Goal: Task Accomplishment & Management: Complete application form

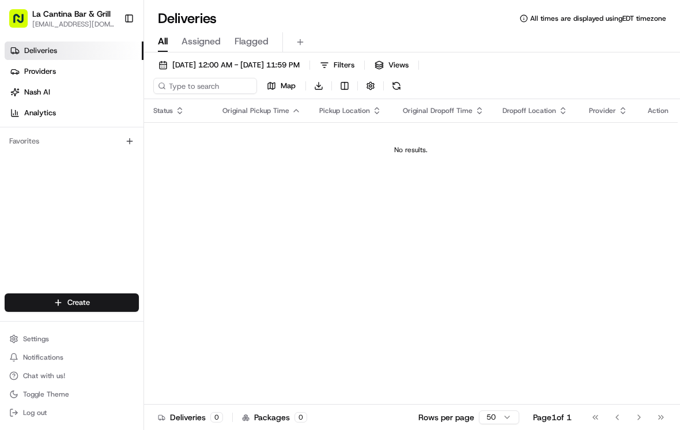
click at [84, 291] on div "Create" at bounding box center [72, 303] width 144 height 28
click at [173, 321] on link "Delivery" at bounding box center [208, 324] width 129 height 21
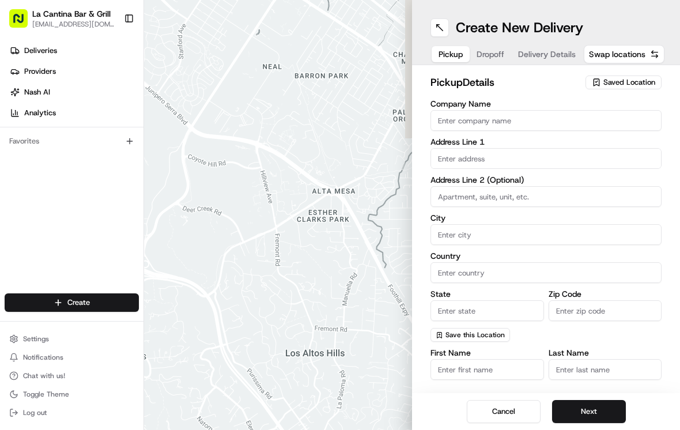
click at [462, 117] on input "Company Name" at bounding box center [546, 120] width 231 height 21
type input "La Cantina Bar & Grill"
click at [461, 168] on input "text" at bounding box center [546, 158] width 231 height 21
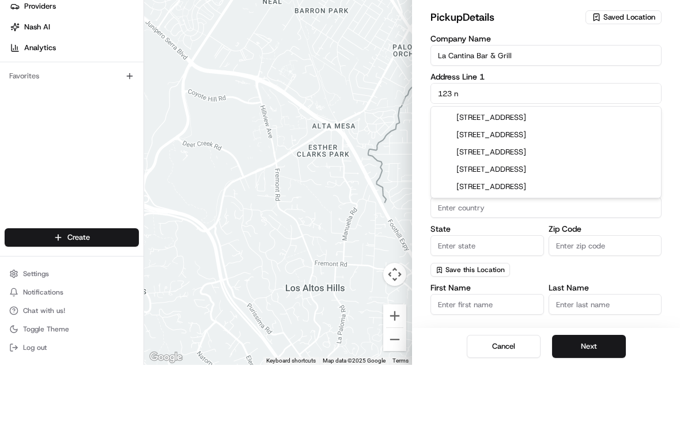
click at [564, 226] on div "[STREET_ADDRESS]" at bounding box center [546, 234] width 225 height 17
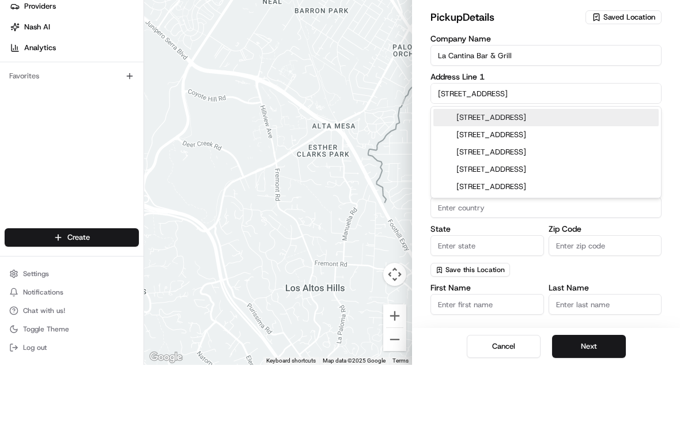
type input "[STREET_ADDRESS]"
type input "Plainfield"
type input "[GEOGRAPHIC_DATA]"
type input "CT"
type input "06374"
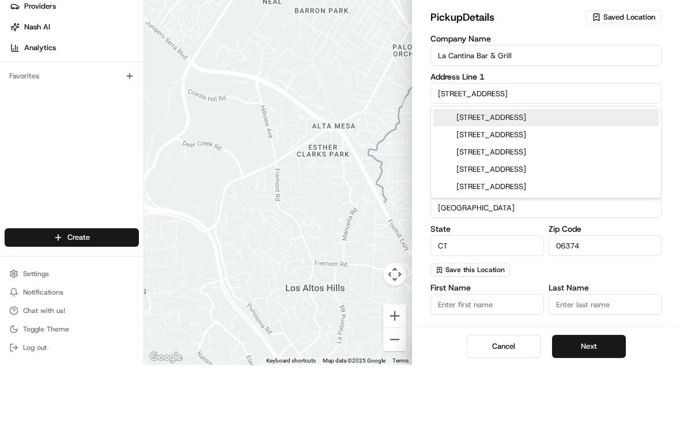
type input "[STREET_ADDRESS]"
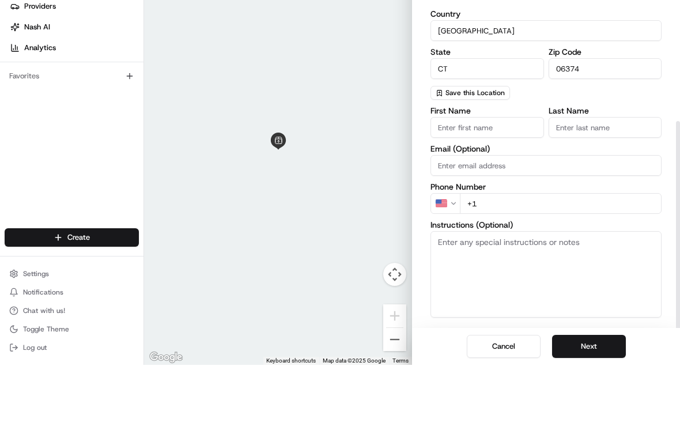
scroll to position [176, 0]
click at [515, 183] on input "First Name" at bounding box center [488, 193] width 114 height 21
type input "[PERSON_NAME]"
click at [612, 183] on input "Last Name" at bounding box center [606, 193] width 114 height 21
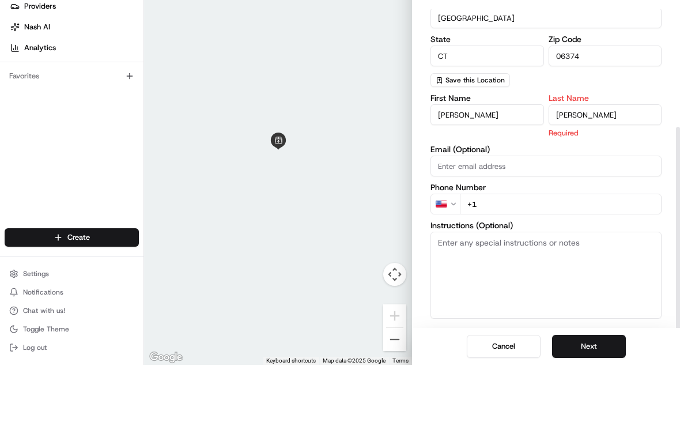
scroll to position [18, 0]
type input "[PERSON_NAME]"
click at [583, 259] on input "+1" at bounding box center [561, 269] width 202 height 21
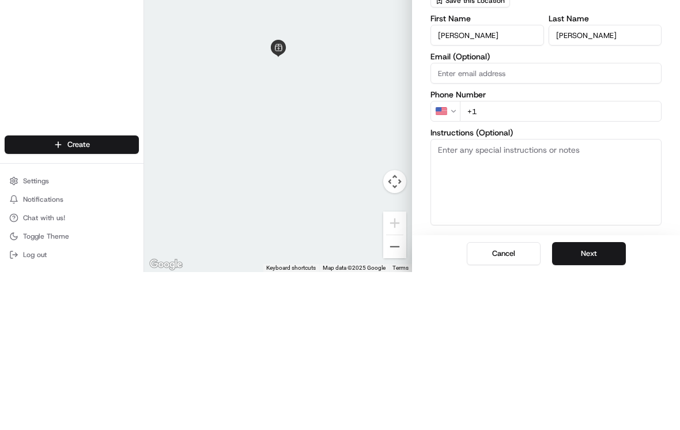
click at [600, 259] on input "+1" at bounding box center [561, 269] width 202 height 21
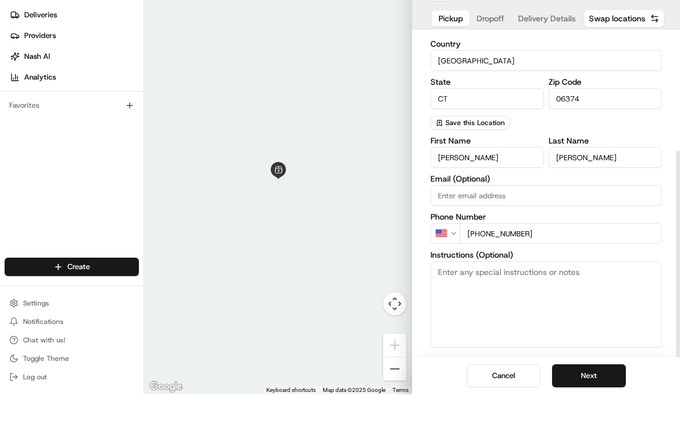
type input "[PHONE_NUMBER]"
click at [493, 152] on button "Save this Location" at bounding box center [471, 159] width 80 height 14
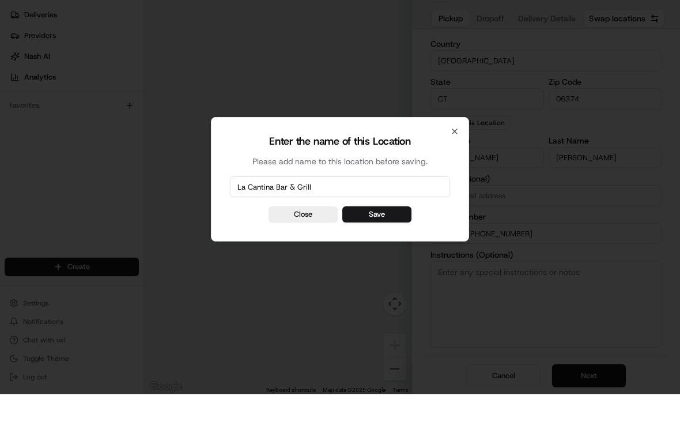
click at [206, 68] on div at bounding box center [340, 215] width 680 height 430
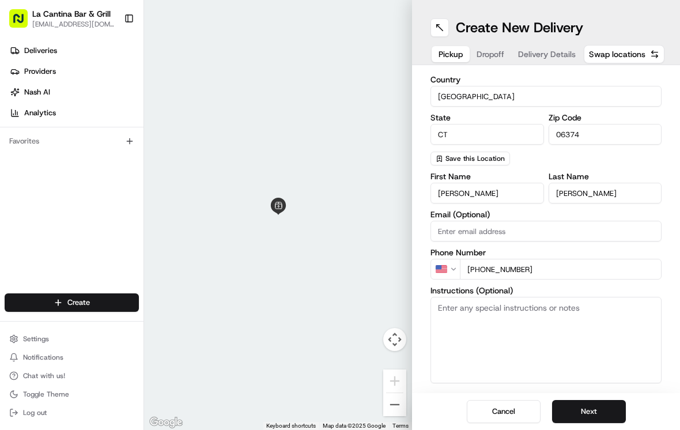
click at [498, 154] on span "Save this Location" at bounding box center [475, 158] width 59 height 9
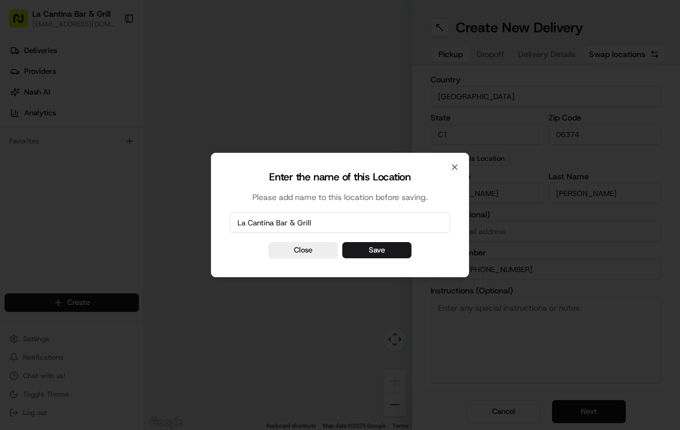
click at [377, 250] on button "Save" at bounding box center [376, 250] width 69 height 16
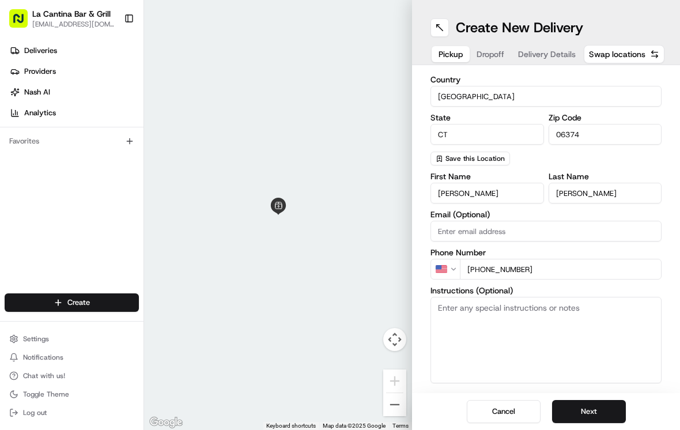
click at [598, 408] on button "Next" at bounding box center [589, 411] width 74 height 23
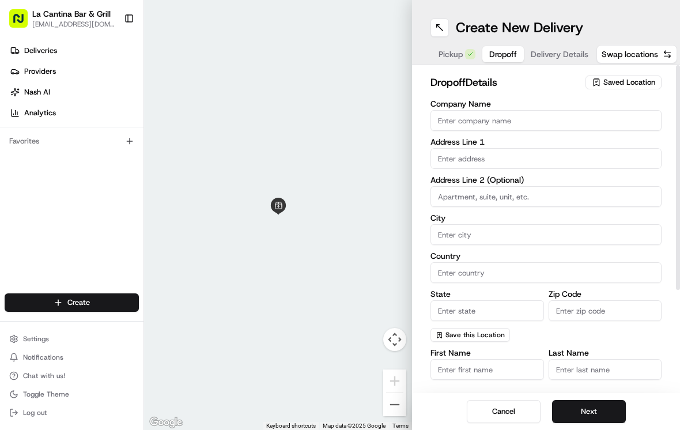
scroll to position [0, 0]
click at [461, 148] on input "text" at bounding box center [546, 158] width 231 height 21
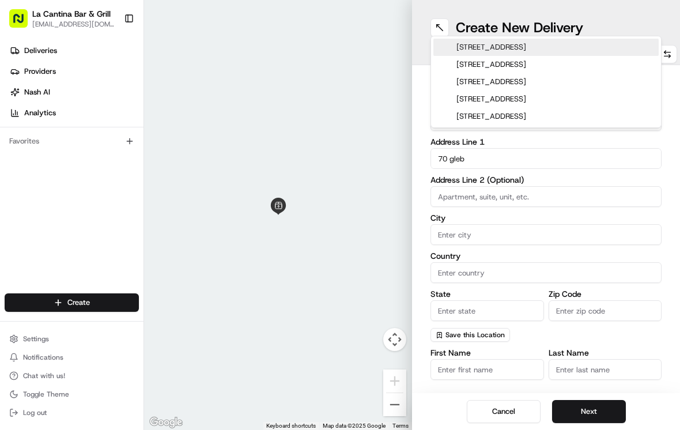
click at [589, 47] on div "[STREET_ADDRESS]" at bounding box center [546, 47] width 225 height 17
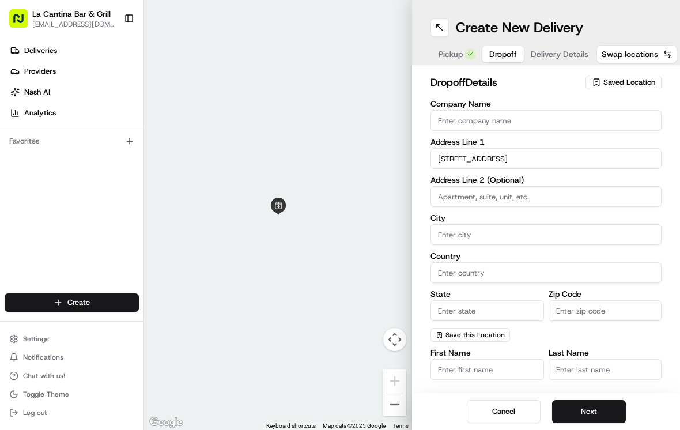
type input "[STREET_ADDRESS]"
type input "Plainfield"
type input "[GEOGRAPHIC_DATA]"
type input "CT"
type input "06374"
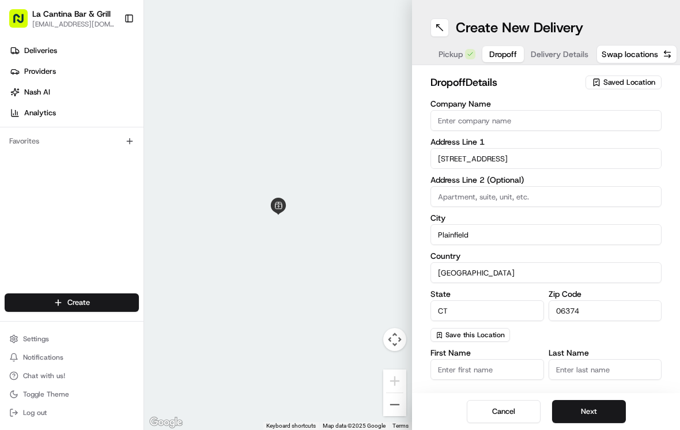
type input "[STREET_ADDRESS]"
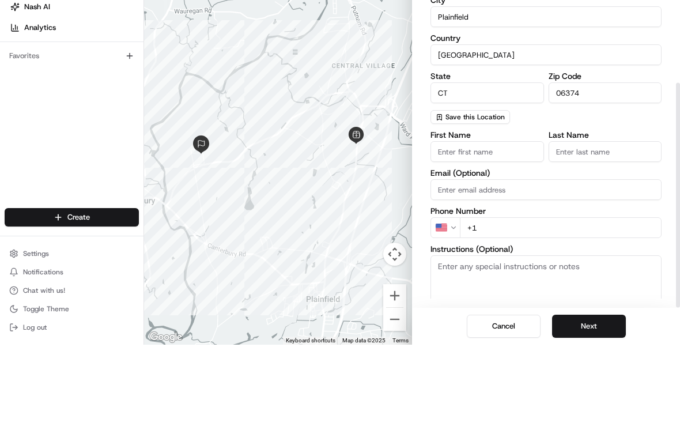
scroll to position [155, 0]
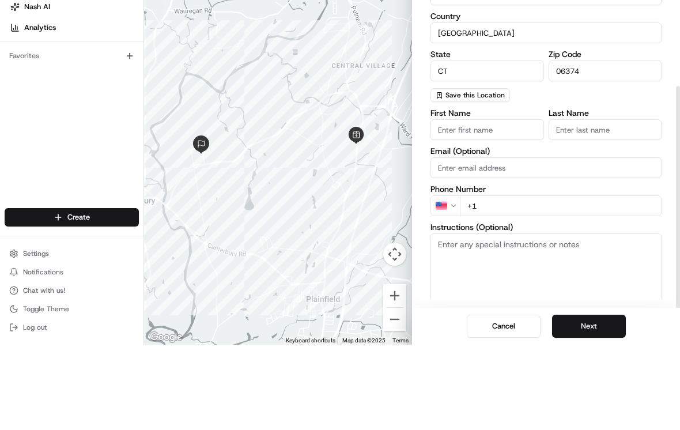
click at [521, 205] on input "First Name" at bounding box center [488, 215] width 114 height 21
type input "Ben"
click at [617, 205] on input "Last Name" at bounding box center [606, 215] width 114 height 21
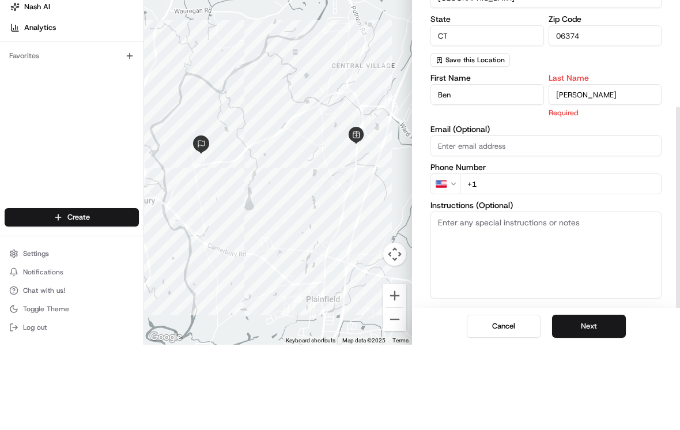
type input "[PERSON_NAME]"
click at [592, 259] on input "+1" at bounding box center [561, 269] width 202 height 21
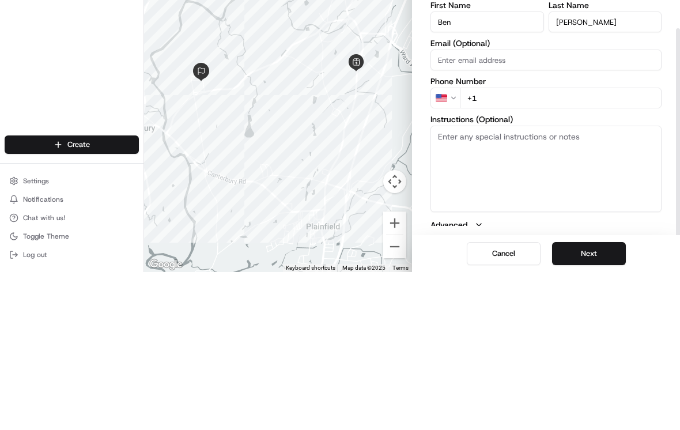
scroll to position [176, 0]
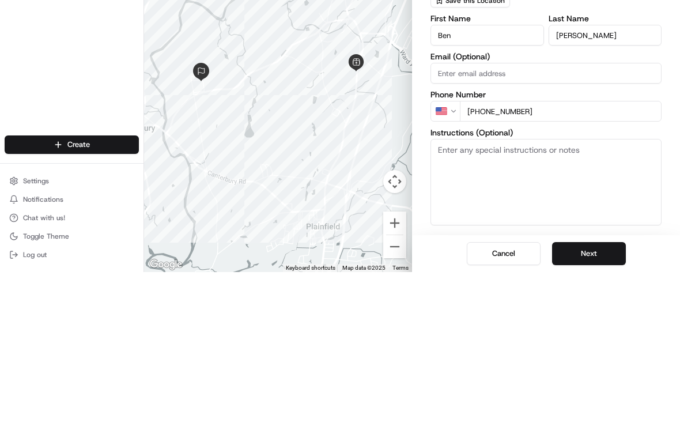
type input "[PHONE_NUMBER]"
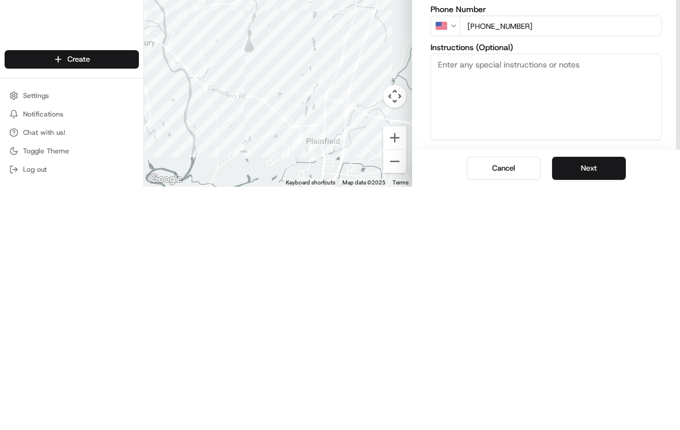
click at [604, 400] on button "Next" at bounding box center [589, 411] width 74 height 23
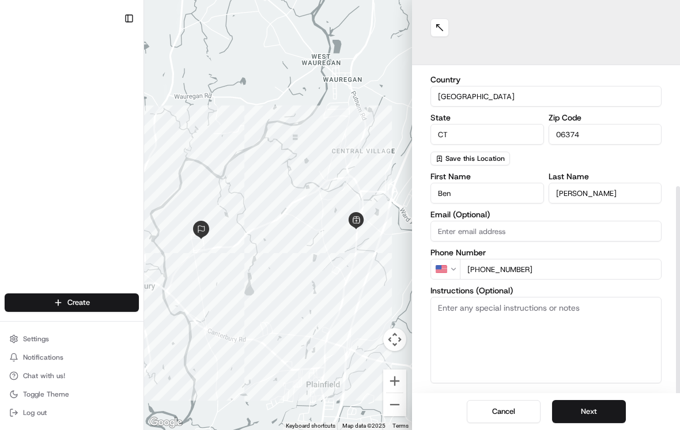
scroll to position [36, 0]
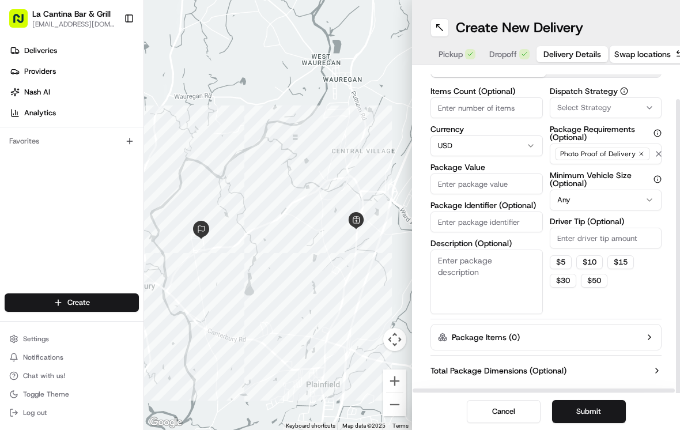
click at [510, 212] on input "Package Identifier (Optional)" at bounding box center [487, 222] width 112 height 21
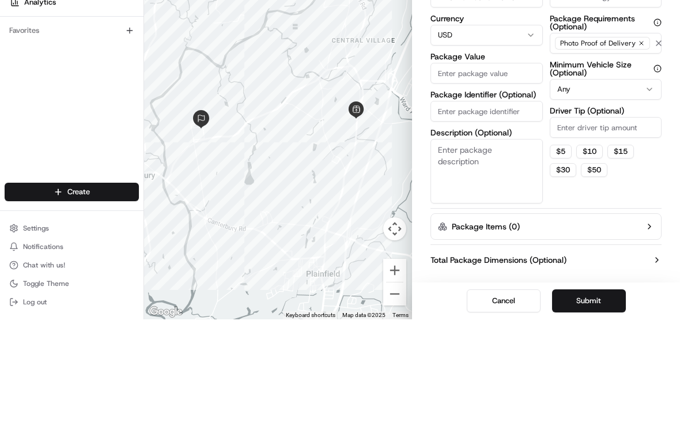
click at [509, 174] on input "Package Value" at bounding box center [487, 184] width 112 height 21
type input "25.79"
click at [636, 228] on input "Driver Tip (Optional)" at bounding box center [606, 238] width 112 height 21
type input "3"
click at [657, 167] on div "Dispatch Strategy Select Strategy Package Requirements (Optional) Photo Proof o…" at bounding box center [606, 200] width 112 height 227
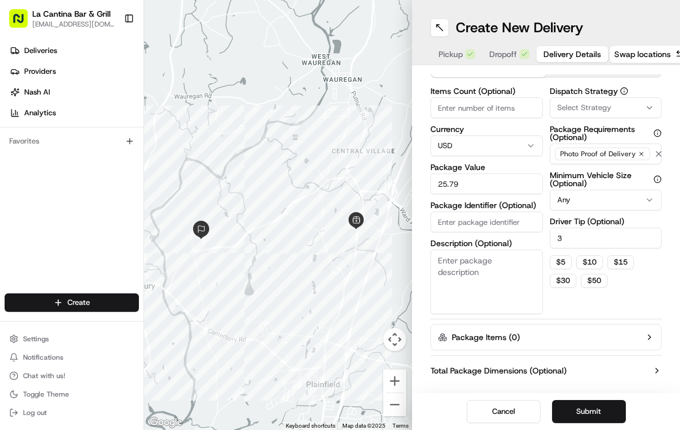
click at [605, 413] on button "Submit" at bounding box center [589, 411] width 74 height 23
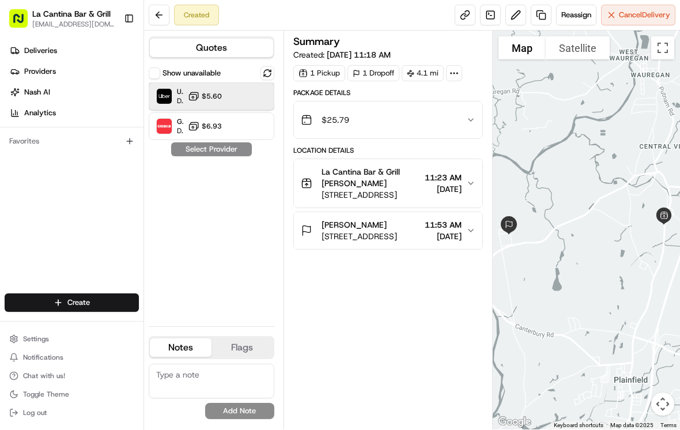
click at [174, 86] on div "Uber Dropoff ETA 27 minutes $5.60" at bounding box center [212, 96] width 126 height 28
click at [194, 153] on button "Assign Provider" at bounding box center [212, 149] width 82 height 14
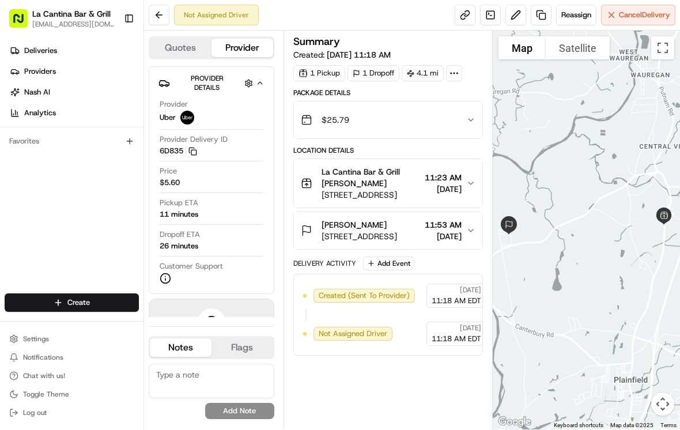
click at [25, 54] on span "Deliveries" at bounding box center [40, 51] width 33 height 10
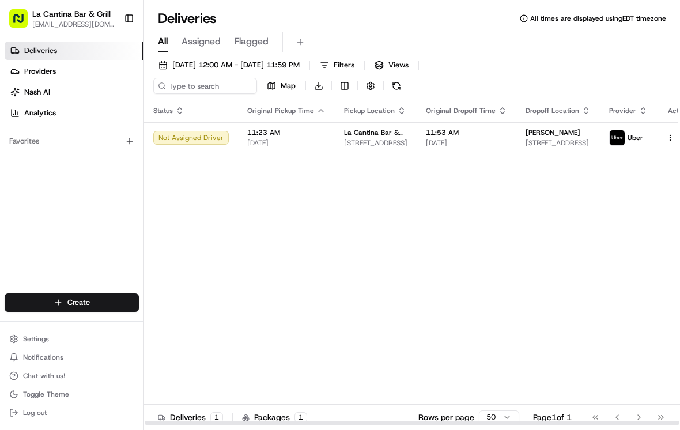
click at [299, 142] on span "[DATE]" at bounding box center [286, 142] width 78 height 9
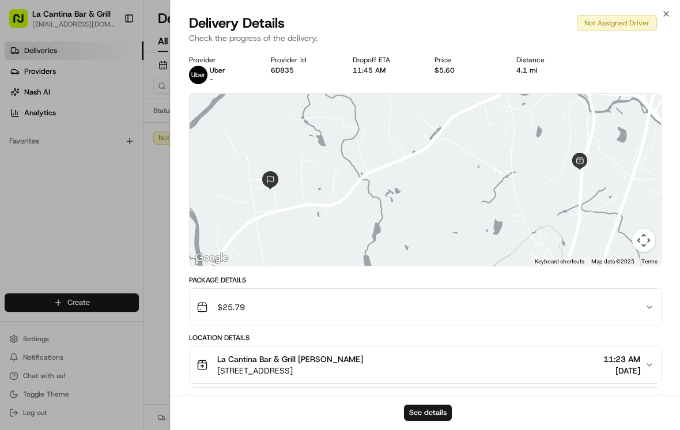
click at [434, 405] on button "See details" at bounding box center [428, 413] width 48 height 16
click at [662, 18] on div "Delivery Details Not Assigned Driver Check the progress of the delivery." at bounding box center [426, 31] width 510 height 35
click at [670, 18] on icon "button" at bounding box center [666, 13] width 9 height 9
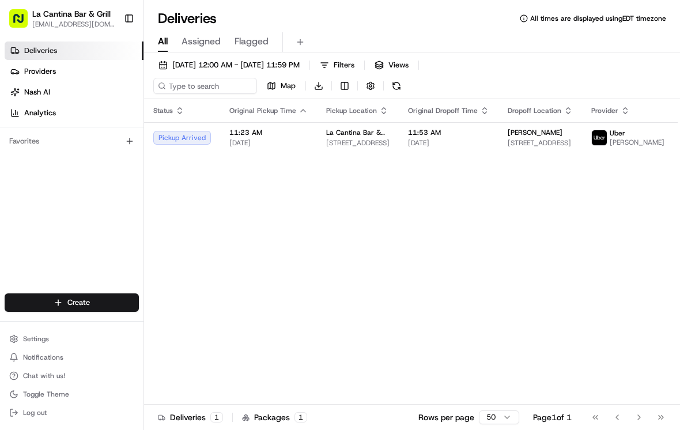
click at [289, 137] on span "11:23 AM" at bounding box center [268, 132] width 78 height 9
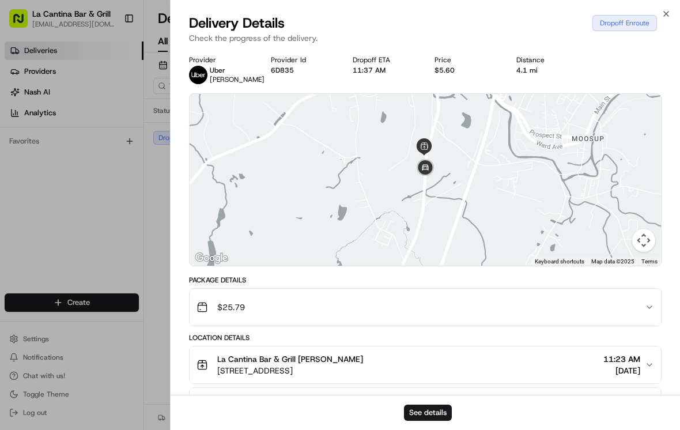
click at [665, 14] on icon "button" at bounding box center [666, 13] width 9 height 9
